Goal: Information Seeking & Learning: Learn about a topic

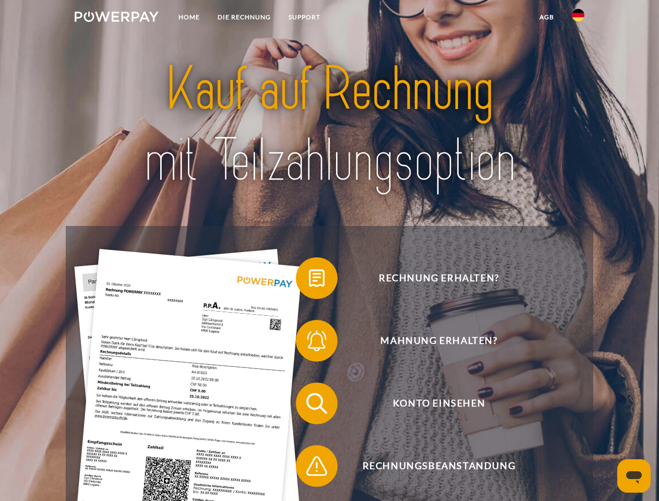
click at [116, 18] on img at bounding box center [117, 16] width 84 height 10
click at [578, 18] on img at bounding box center [578, 15] width 13 height 13
click at [547, 17] on link "agb" at bounding box center [547, 17] width 32 height 19
click at [309, 280] on span at bounding box center [301, 278] width 52 height 52
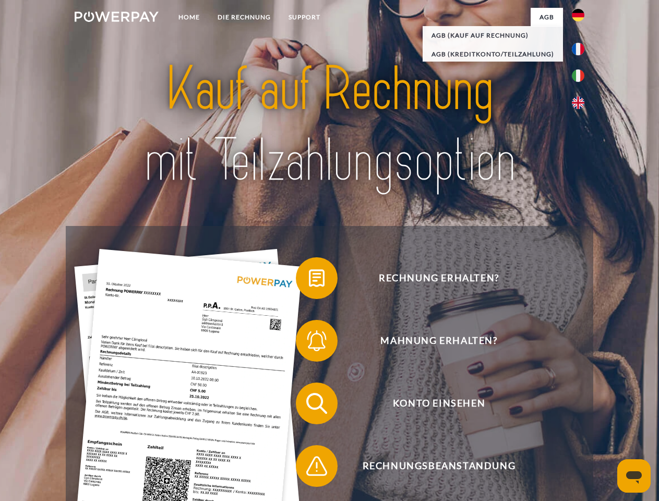
click at [309, 343] on span at bounding box center [301, 341] width 52 height 52
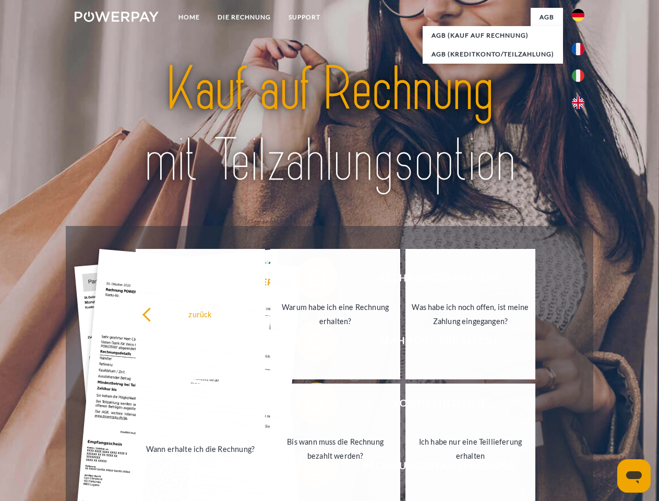
click at [309, 406] on link "Bis wann muss die Rechnung bezahlt werden?" at bounding box center [335, 449] width 130 height 131
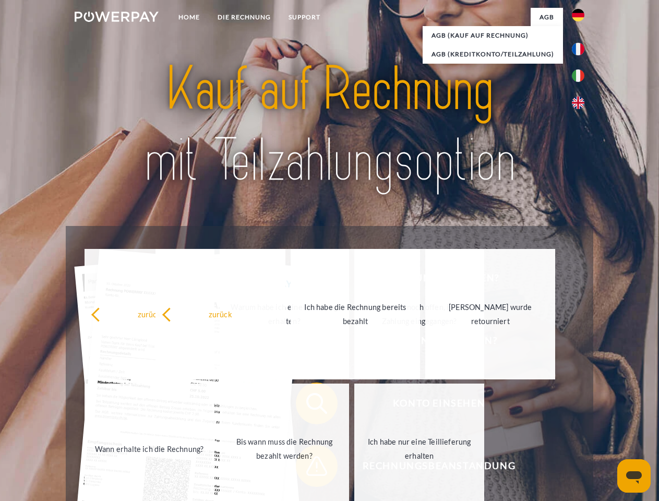
click at [309, 468] on span at bounding box center [301, 466] width 52 height 52
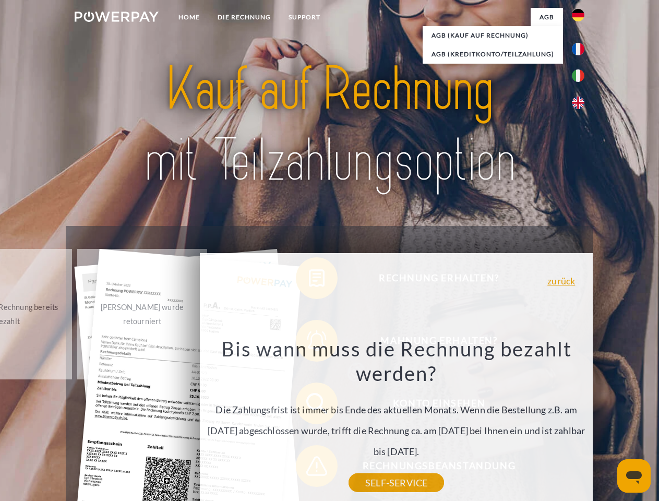
click at [634, 476] on icon "Messaging-Fenster öffnen" at bounding box center [635, 477] width 16 height 13
